Goal: Task Accomplishment & Management: Complete application form

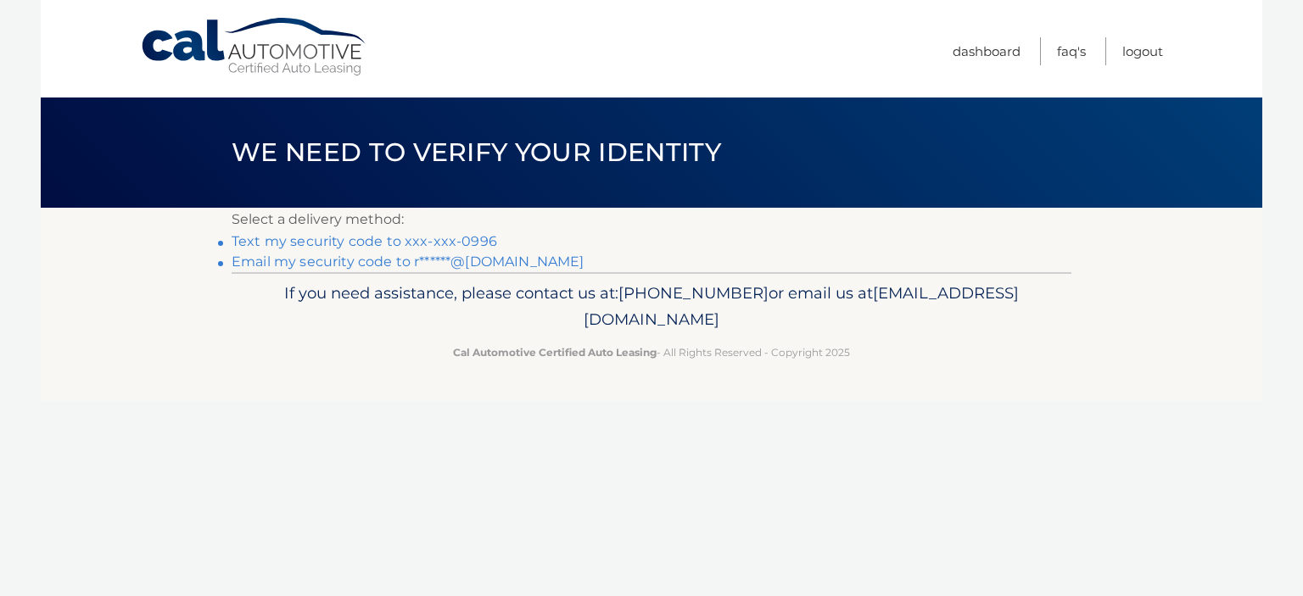
click at [450, 241] on link "Text my security code to xxx-xxx-0996" at bounding box center [365, 241] width 266 height 16
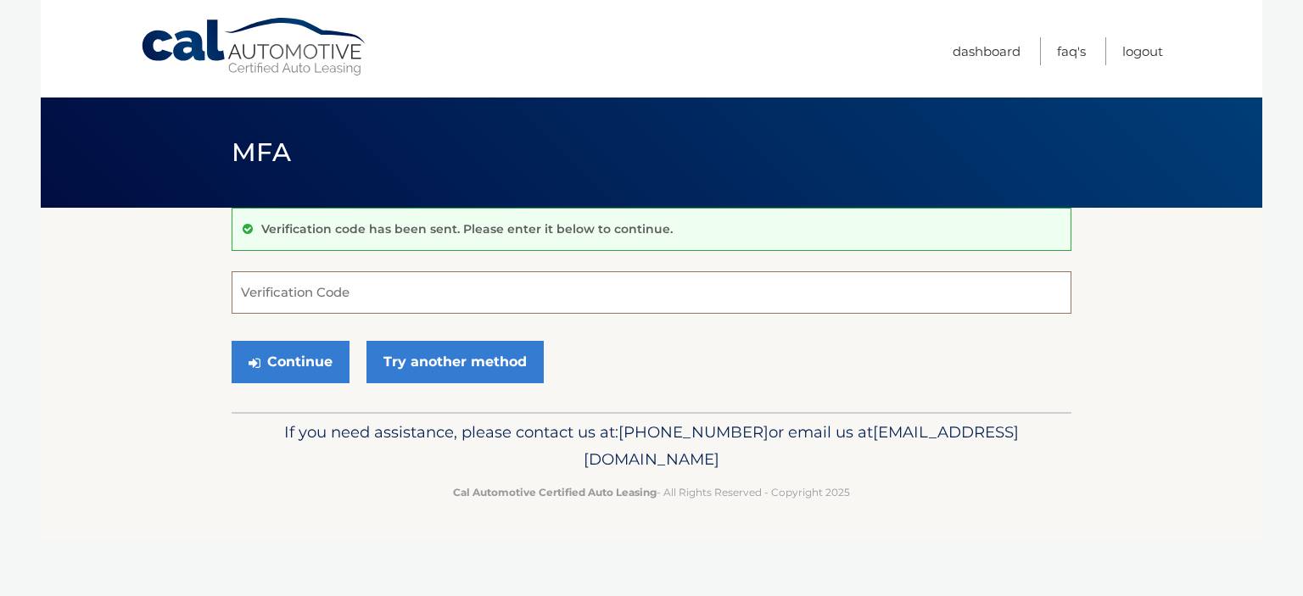
click at [380, 292] on input "Verification Code" at bounding box center [652, 293] width 840 height 42
type input "739820"
click at [300, 362] on button "Continue" at bounding box center [291, 362] width 118 height 42
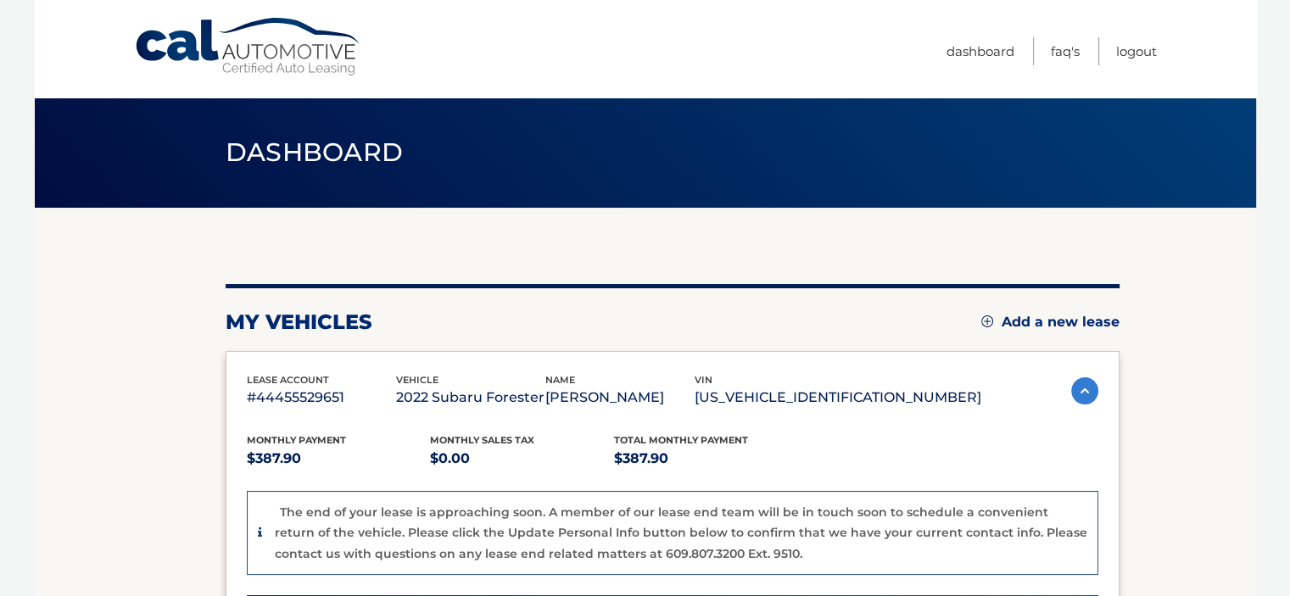
click at [1043, 321] on link "Add a new lease" at bounding box center [1051, 322] width 138 height 17
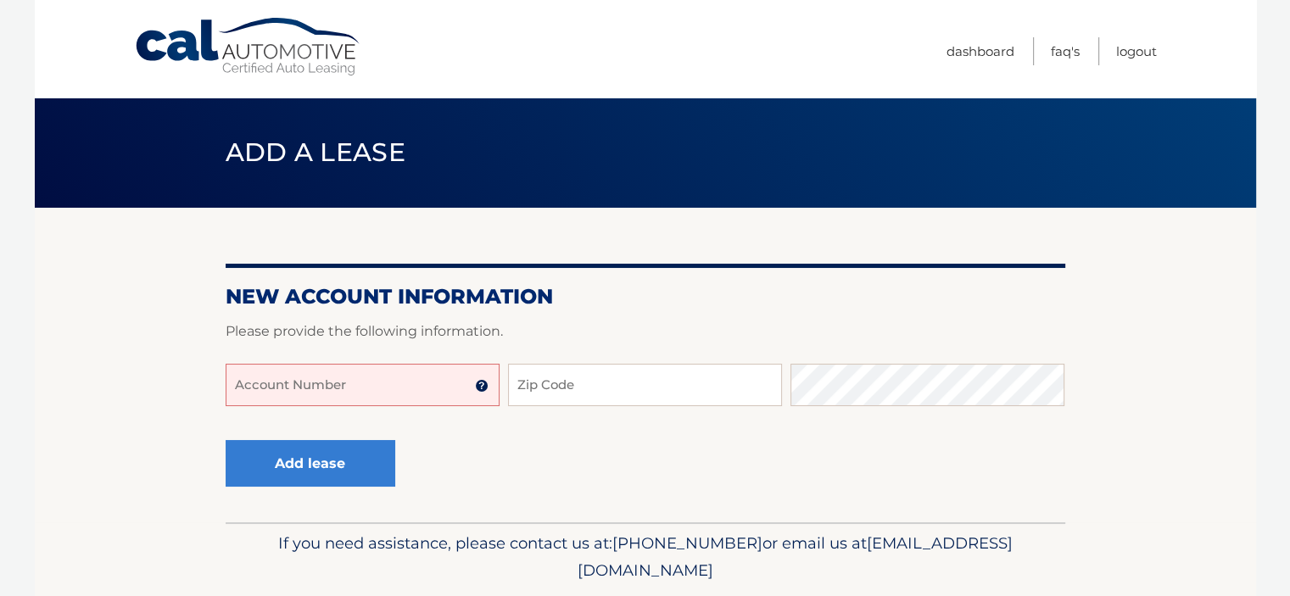
click at [387, 389] on input "Account Number" at bounding box center [363, 385] width 274 height 42
click at [481, 383] on img at bounding box center [482, 386] width 14 height 14
